Goal: Navigation & Orientation: Find specific page/section

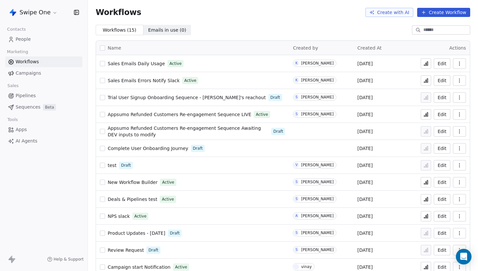
click at [27, 42] on span "People" at bounding box center [23, 39] width 15 height 7
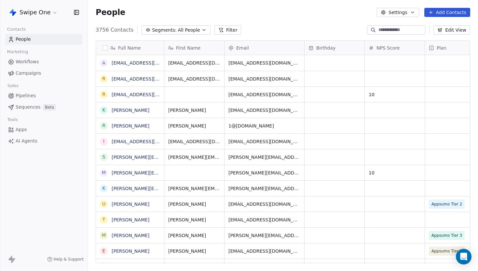
scroll to position [238, 390]
drag, startPoint x: 224, startPoint y: 48, endPoint x: 222, endPoint y: 56, distance: 8.0
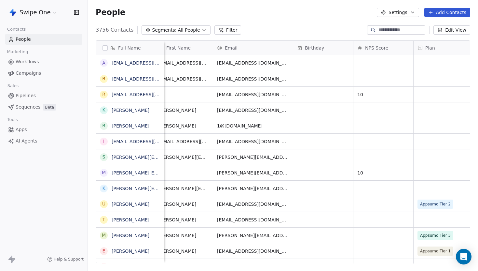
scroll to position [0, 0]
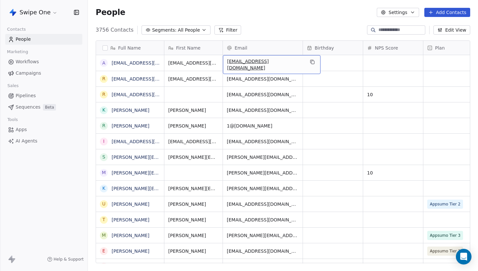
click at [289, 31] on div "3756 Contacts Segments: All People Filter Edit View" at bounding box center [283, 30] width 390 height 10
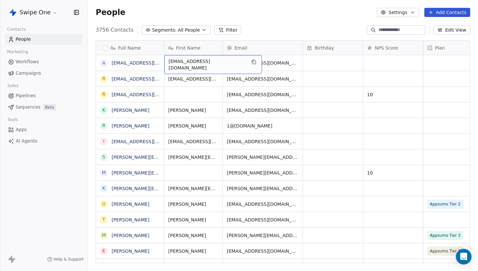
click at [267, 29] on div "3756 Contacts Segments: All People Filter Edit View" at bounding box center [283, 30] width 390 height 10
click at [41, 64] on link "Workflows" at bounding box center [43, 61] width 77 height 11
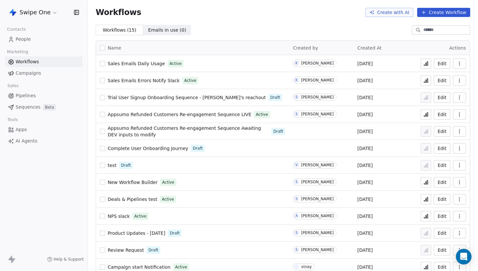
click at [37, 75] on span "Campaigns" at bounding box center [28, 73] width 25 height 7
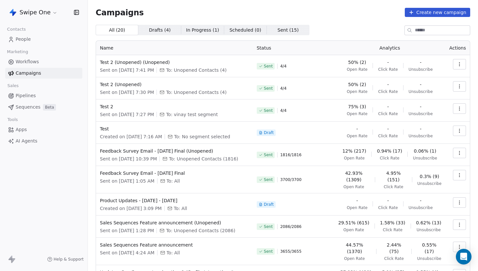
click at [30, 36] on link "People" at bounding box center [43, 39] width 77 height 11
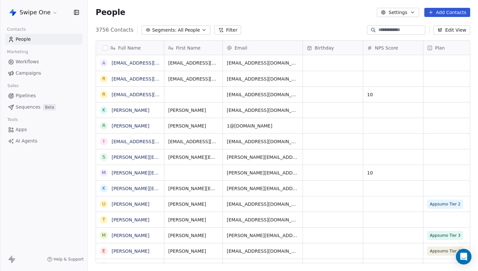
scroll to position [238, 390]
click at [295, 34] on div "3756 Contacts Segments: All People Filter Edit View" at bounding box center [283, 30] width 390 height 10
